Goal: Transaction & Acquisition: Book appointment/travel/reservation

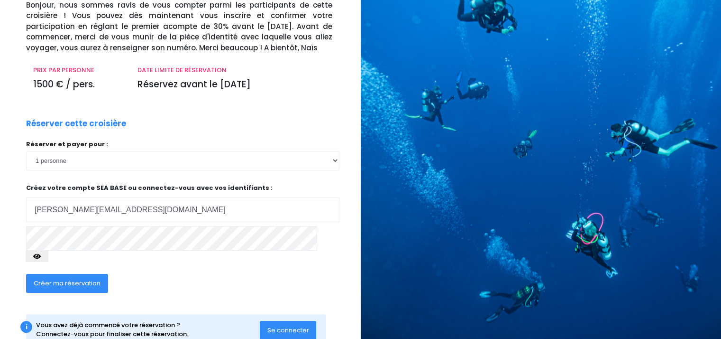
scroll to position [90, 0]
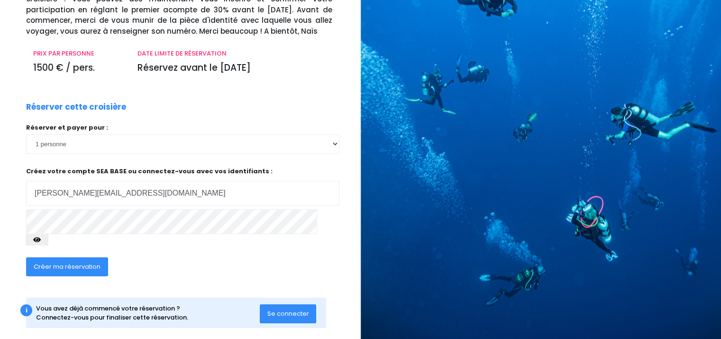
type input "[PERSON_NAME][EMAIL_ADDRESS][DOMAIN_NAME]"
click at [98, 262] on span "Créer ma réservation" at bounding box center [67, 266] width 67 height 9
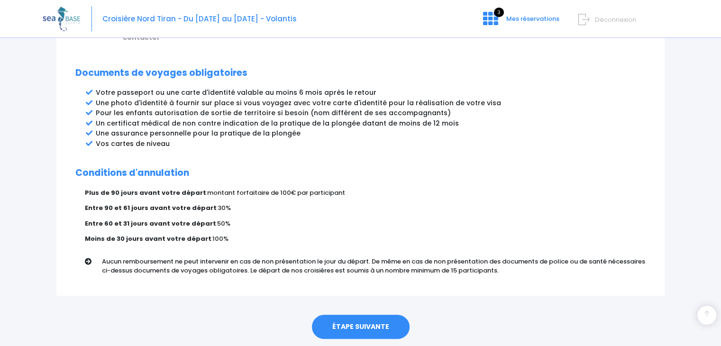
scroll to position [511, 0]
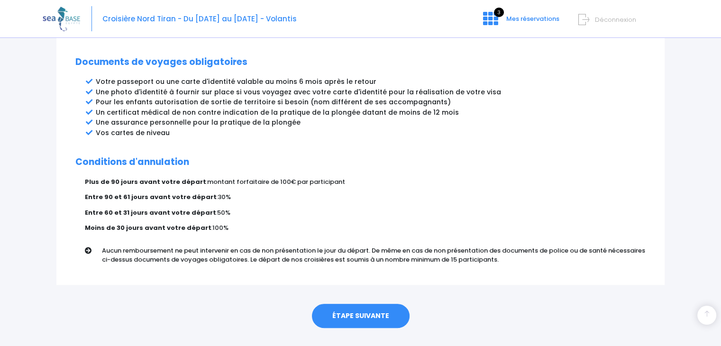
click at [364, 304] on link "ÉTAPE SUIVANTE" at bounding box center [361, 316] width 98 height 25
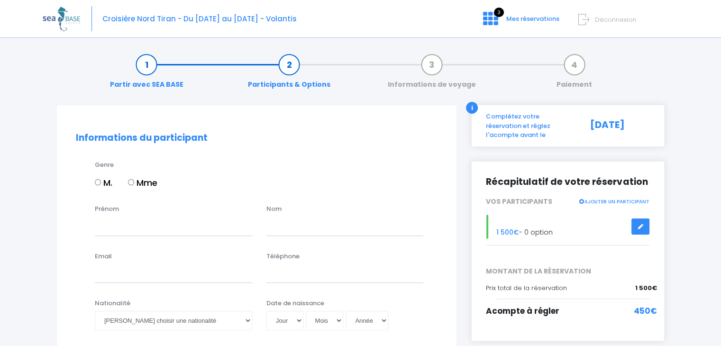
click at [100, 183] on input "M." at bounding box center [98, 182] width 6 height 6
radio input "true"
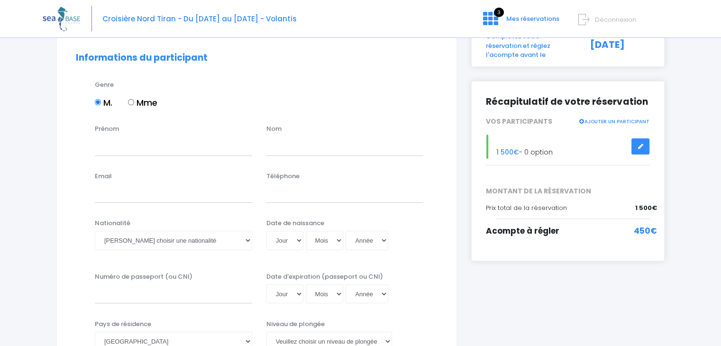
scroll to position [95, 0]
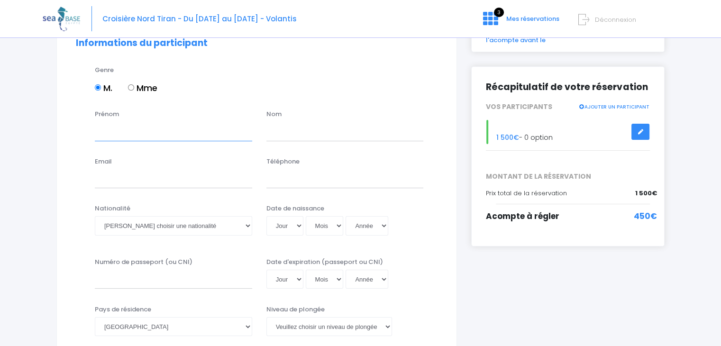
click at [157, 134] on input "Prénom" at bounding box center [173, 131] width 157 height 19
type input "[PERSON_NAME]"
type input "Vercruysse"
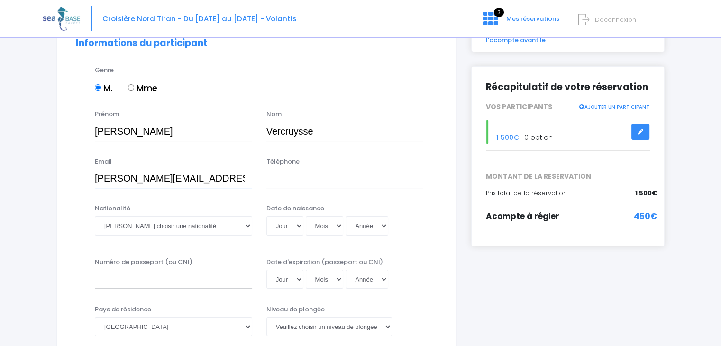
type input "alexandre.vercruysse@gmail.com"
click at [273, 177] on input "Téléphone" at bounding box center [345, 178] width 157 height 19
type input "0667827662"
click at [205, 229] on select "Veuillez choisir une nationalité Afghane Albanaise Algerienne Allemande America…" at bounding box center [173, 225] width 157 height 19
select select "Française"
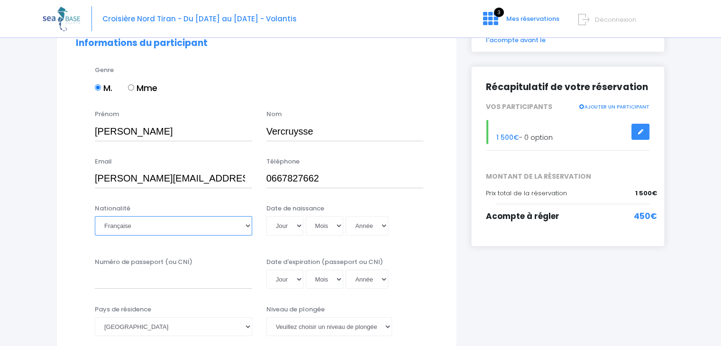
click at [95, 216] on select "Veuillez choisir une nationalité Afghane Albanaise Algerienne Allemande America…" at bounding box center [173, 225] width 157 height 19
click at [275, 222] on select "Jour 01 02 03 04 05 06 07 08 09 10 11 12 13 14 15 16 17 18 19 20 21 22 23 24 25…" at bounding box center [285, 225] width 37 height 19
select select "10"
click at [267, 216] on select "Jour 01 02 03 04 05 06 07 08 09 10 11 12 13 14 15 16 17 18 19 20 21 22 23 24 25…" at bounding box center [285, 225] width 37 height 19
click at [334, 227] on select "Mois 01 02 03 04 05 06 07 08 09 10 11 12" at bounding box center [325, 225] width 38 height 19
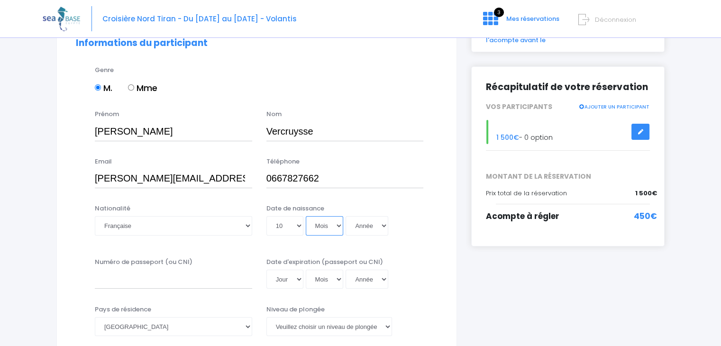
select select "07"
click at [306, 216] on select "Mois 01 02 03 04 05 06 07 08 09 10 11 12" at bounding box center [325, 225] width 38 height 19
click at [363, 226] on select "Année 2045 2044 2043 2042 2041 2040 2039 2038 2037 2036 2035 2034 2033 2032 203…" at bounding box center [367, 225] width 43 height 19
select select "1973"
click at [346, 216] on select "Année 2045 2044 2043 2042 2041 2040 2039 2038 2037 2036 2035 2034 2033 2032 203…" at bounding box center [367, 225] width 43 height 19
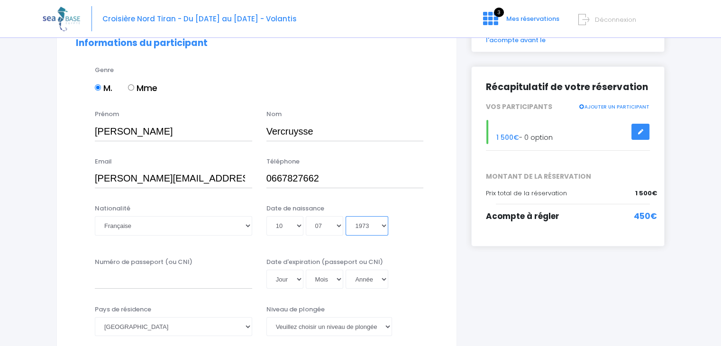
type input "1973-07-10"
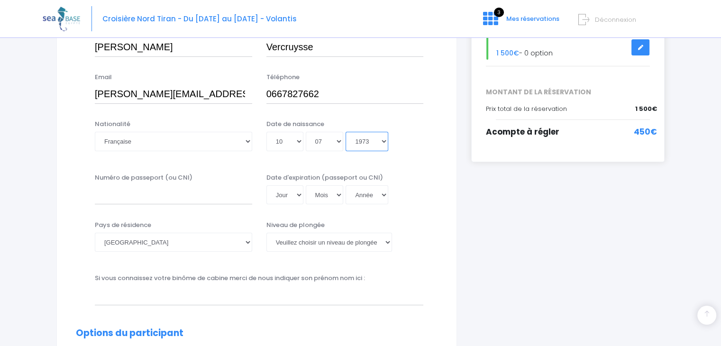
scroll to position [190, 0]
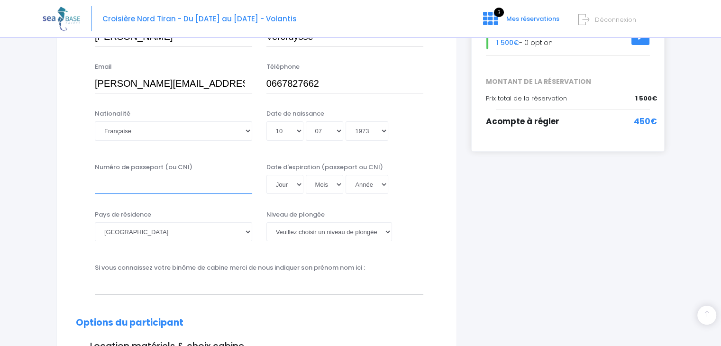
click at [157, 185] on input "Numéro de passeport (ou CNI)" at bounding box center [173, 184] width 157 height 19
type input "22FA06282"
click at [289, 184] on select "Jour 01 02 03 04 05 06 07 08 09 10 11 12 13 14 15 16 17 18 19 20 21 22 23 24 25…" at bounding box center [285, 184] width 37 height 19
click at [280, 184] on select "Jour 01 02 03 04 05 06 07 08 09 10 11 12 13 14 15 16 17 18 19 20 21 22 23 24 25…" at bounding box center [285, 184] width 37 height 19
select select "08"
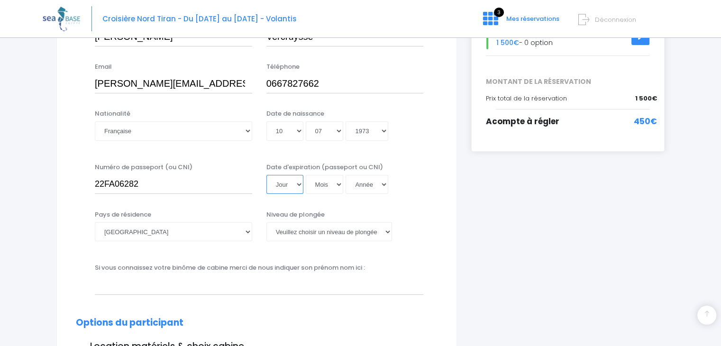
click at [267, 175] on select "Jour 01 02 03 04 05 06 07 08 09 10 11 12 13 14 15 16 17 18 19 20 21 22 23 24 25…" at bounding box center [285, 184] width 37 height 19
select select "08"
select select "2045"
type input "2045-08-08"
select select "2039"
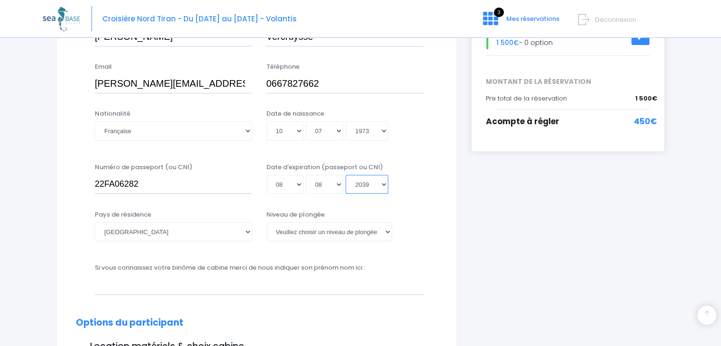
type input "2039-08-08"
select select "2032"
type input "2032-08-08"
click at [290, 233] on select "Veuillez choisir un niveau de plongée Non plongeur Junior OW diver Adventure OW…" at bounding box center [330, 231] width 126 height 19
click at [267, 222] on select "Veuillez choisir un niveau de plongée Non plongeur Junior OW diver Adventure OW…" at bounding box center [330, 231] width 126 height 19
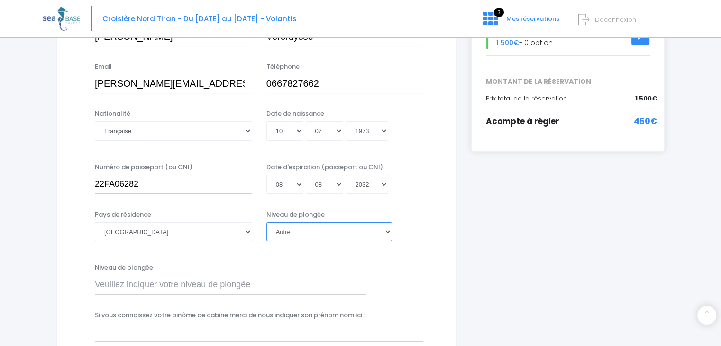
click at [295, 230] on select "Veuillez choisir un niveau de plongée Non plongeur Junior OW diver Adventure OW…" at bounding box center [330, 231] width 126 height 19
select select "MF1"
click at [267, 222] on select "Veuillez choisir un niveau de plongée Non plongeur Junior OW diver Adventure OW…" at bounding box center [330, 231] width 126 height 19
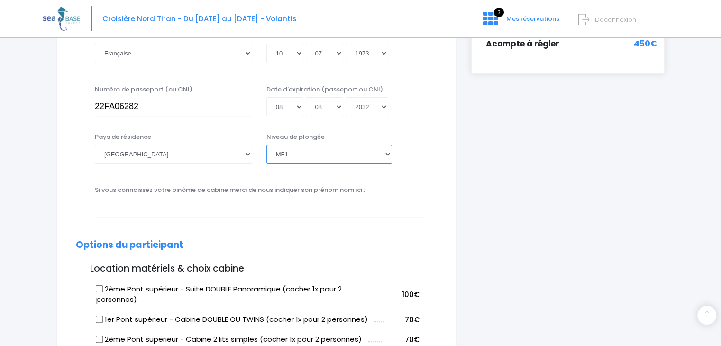
scroll to position [379, 0]
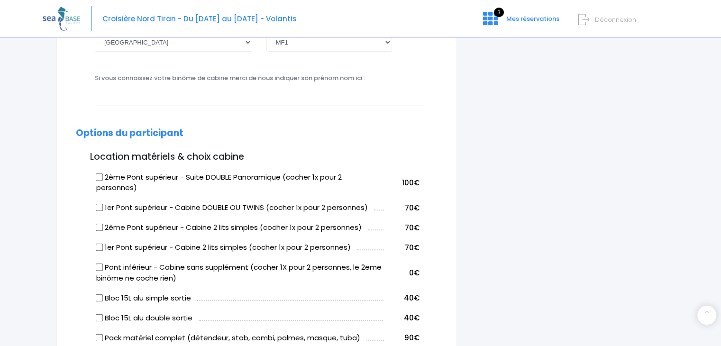
click at [100, 229] on input "2ème Pont supérieur - Cabine 2 lits simples (cocher 1x pour 2 personnes)" at bounding box center [100, 228] width 8 height 8
checkbox input "true"
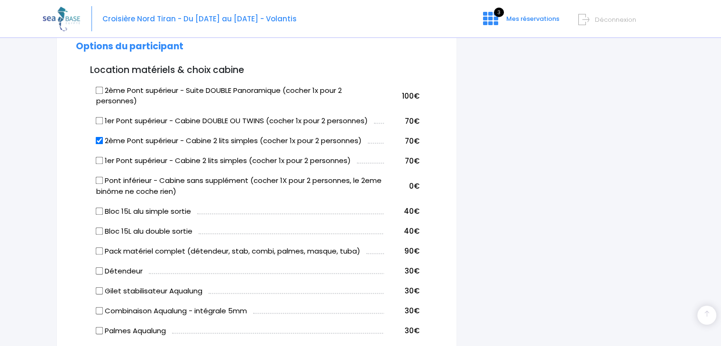
scroll to position [474, 0]
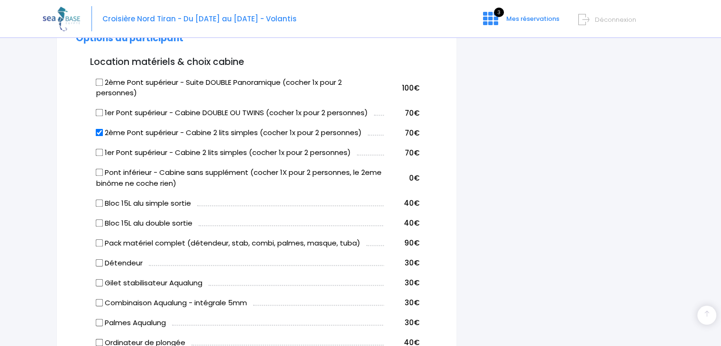
click at [99, 203] on input "Bloc 15L alu simple sortie" at bounding box center [100, 203] width 8 height 8
checkbox input "true"
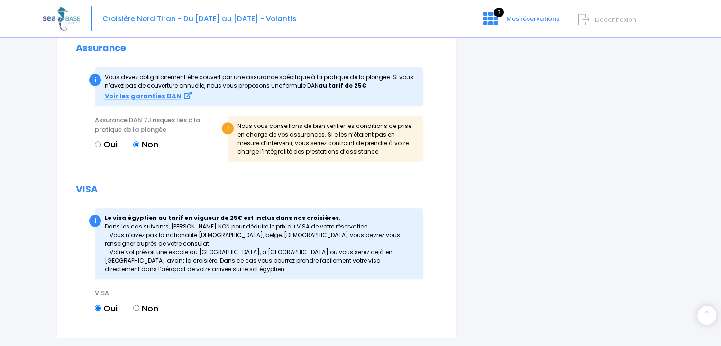
scroll to position [1105, 0]
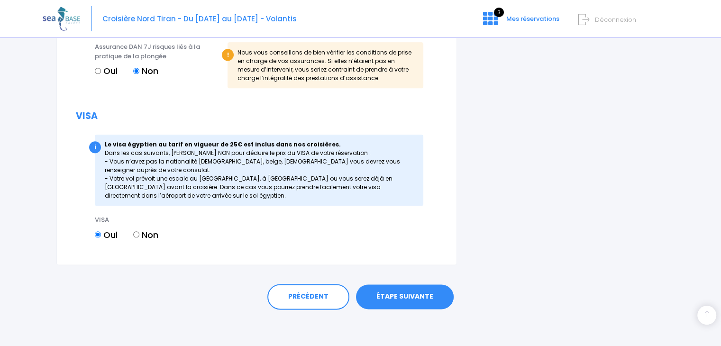
click at [393, 296] on link "ÉTAPE SUIVANTE" at bounding box center [405, 297] width 98 height 25
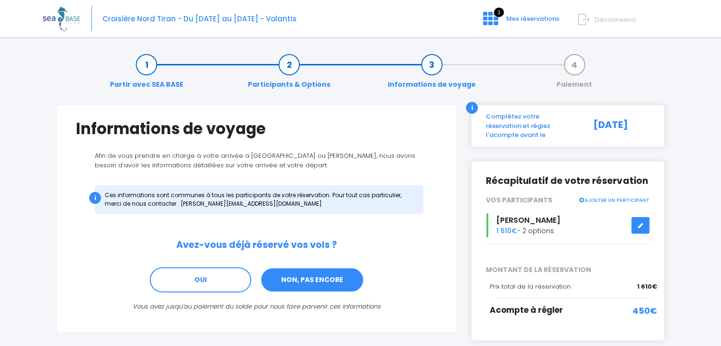
click at [311, 278] on link "NON, PAS ENCORE" at bounding box center [312, 280] width 104 height 26
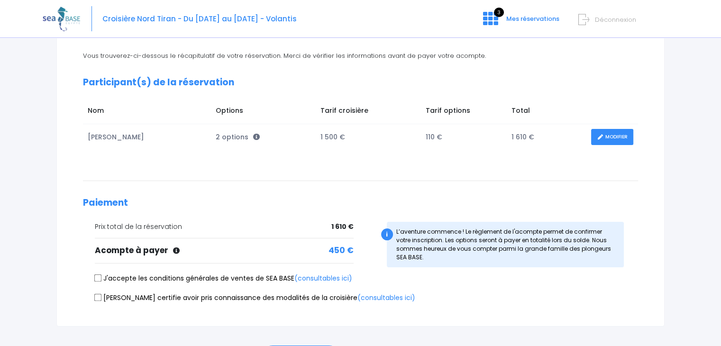
scroll to position [142, 0]
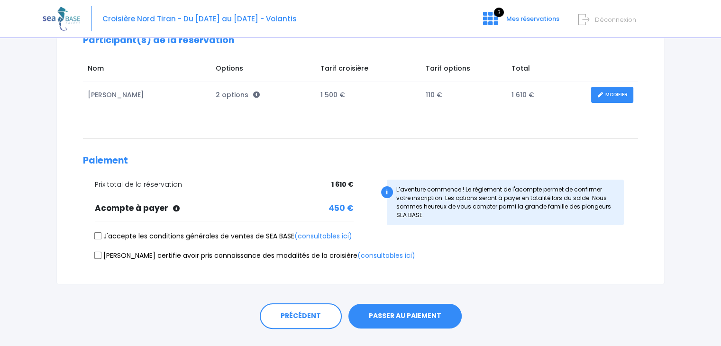
click at [137, 233] on label "J'accepte les conditions générales de ventes de SEA BASE (consultables ici)" at bounding box center [224, 236] width 258 height 10
click at [102, 233] on input "J'accepte les conditions générales de ventes de SEA BASE (consultables ici)" at bounding box center [98, 236] width 8 height 8
checkbox input "true"
click at [101, 257] on input "Je certifie avoir pris connaissance des modalités de la croisière (consultables…" at bounding box center [98, 255] width 8 height 8
checkbox input "true"
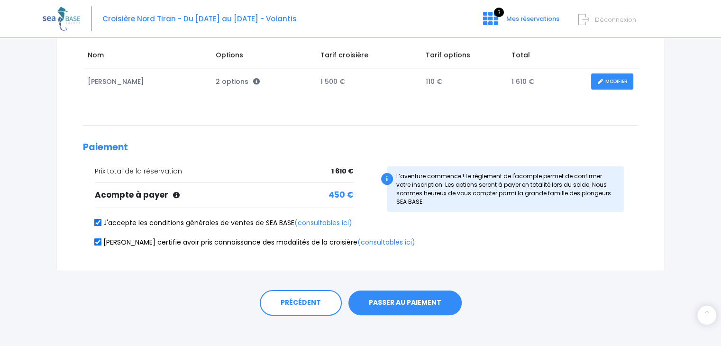
scroll to position [162, 0]
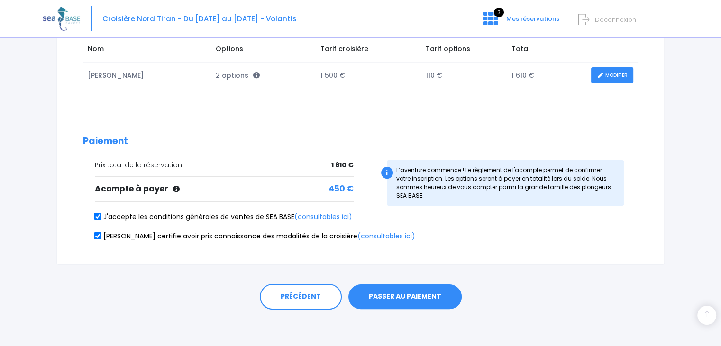
click at [403, 298] on button "PASSER AU PAIEMENT" at bounding box center [405, 297] width 113 height 25
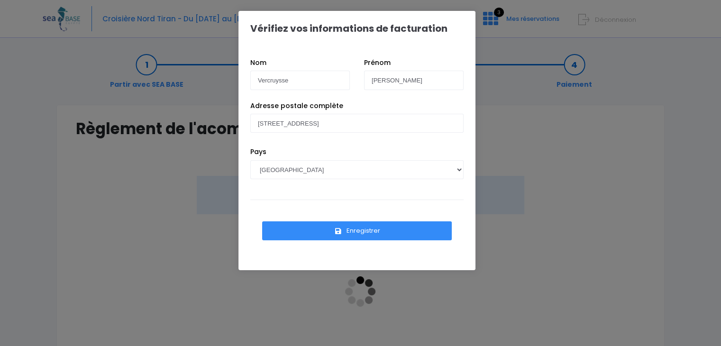
click at [357, 236] on button "Enregistrer" at bounding box center [357, 230] width 190 height 19
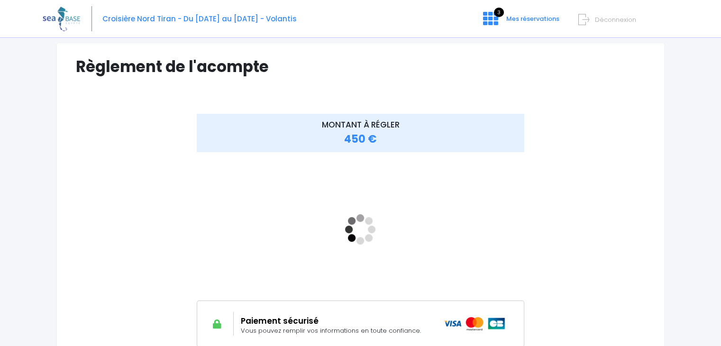
scroll to position [142, 0]
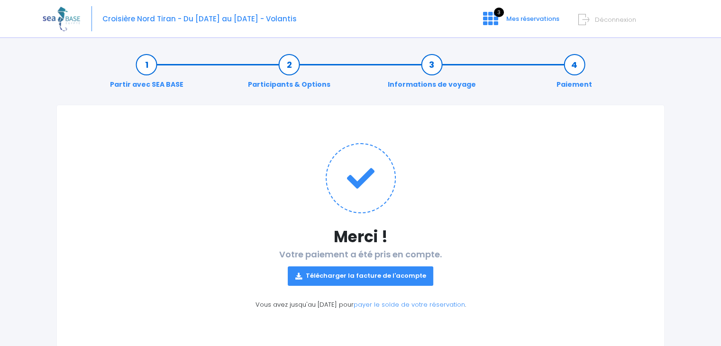
click at [345, 280] on link "Télécharger la facture de l'acompte" at bounding box center [361, 276] width 146 height 19
click at [487, 21] on icon at bounding box center [490, 18] width 15 height 15
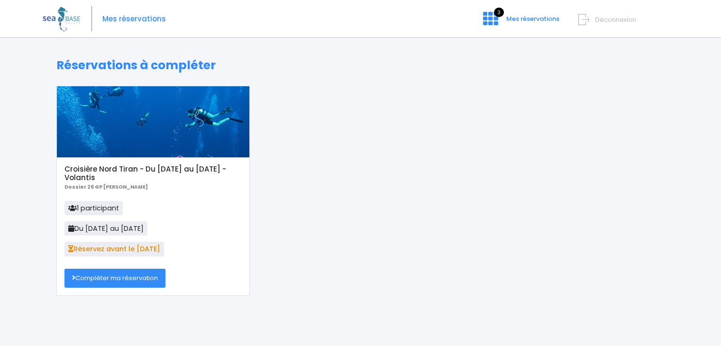
click at [126, 278] on link "Compléter ma réservation" at bounding box center [115, 278] width 101 height 19
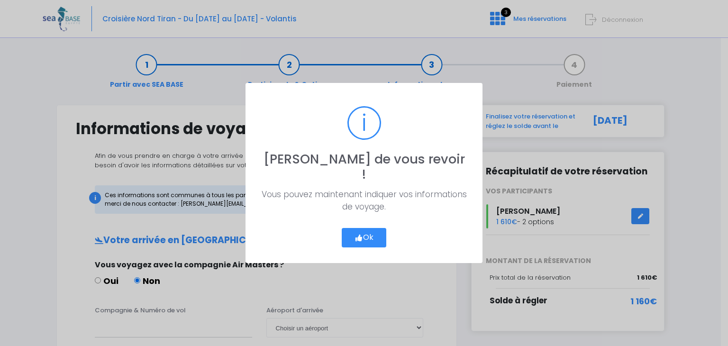
click at [369, 229] on button "Ok" at bounding box center [364, 238] width 45 height 20
